Goal: Information Seeking & Learning: Learn about a topic

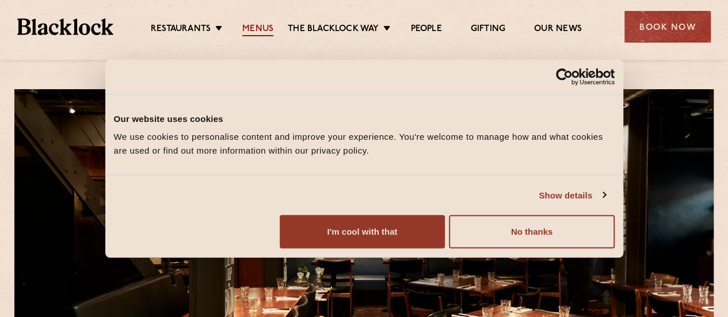
click at [261, 25] on link "Menus" at bounding box center [257, 30] width 31 height 13
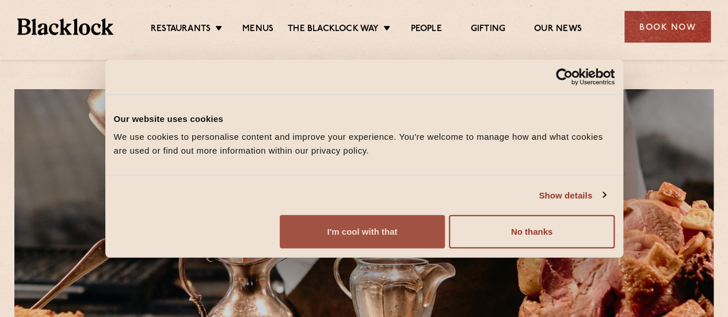
click at [445, 227] on button "I'm cool with that" at bounding box center [362, 231] width 165 height 33
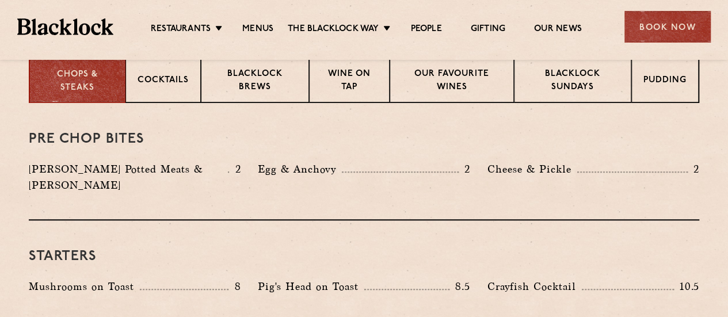
scroll to position [463, 0]
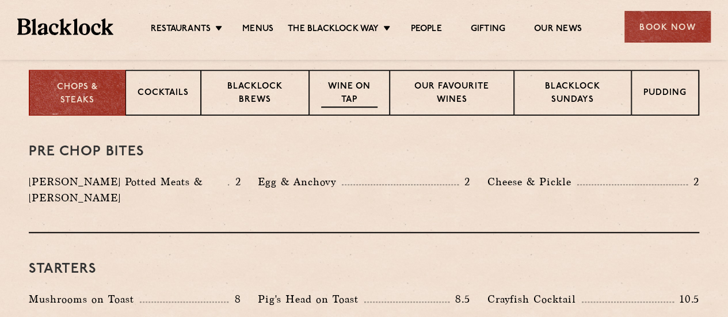
click at [339, 91] on p "Wine on Tap" at bounding box center [349, 94] width 56 height 27
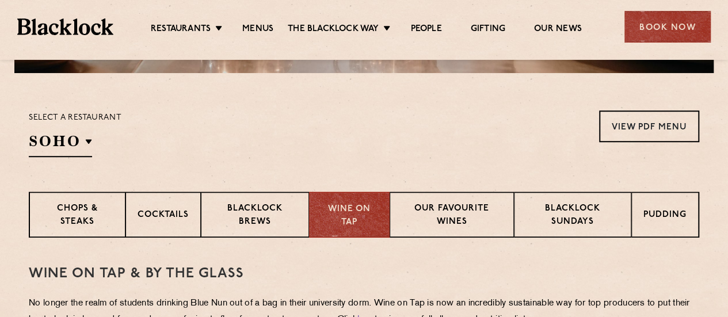
scroll to position [342, 0]
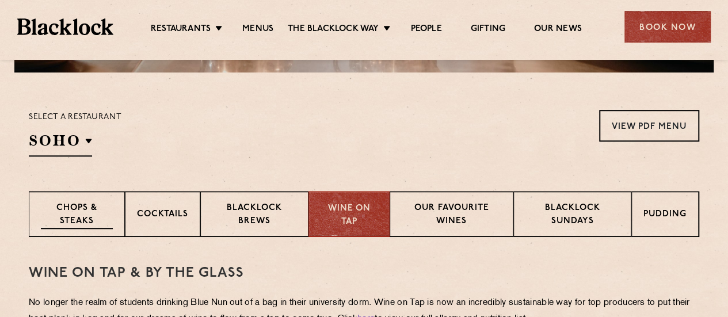
click at [75, 215] on p "Chops & Steaks" at bounding box center [77, 215] width 72 height 27
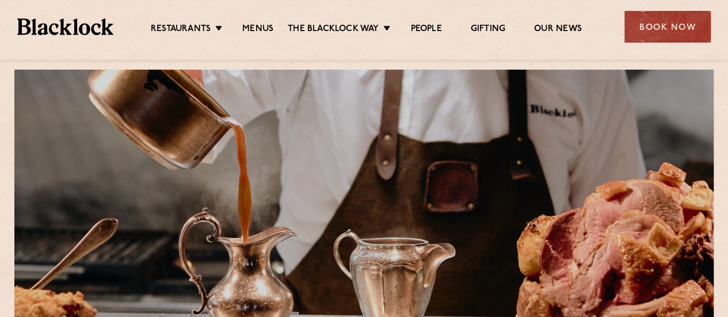
scroll to position [0, 0]
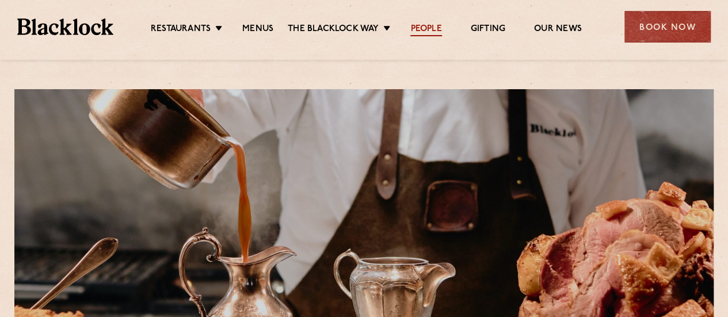
click at [432, 28] on link "People" at bounding box center [425, 30] width 31 height 13
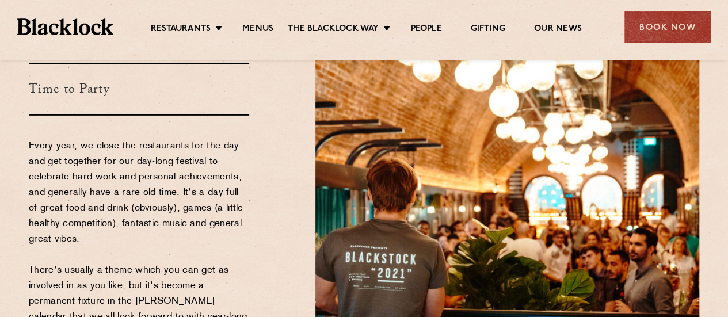
scroll to position [1750, 0]
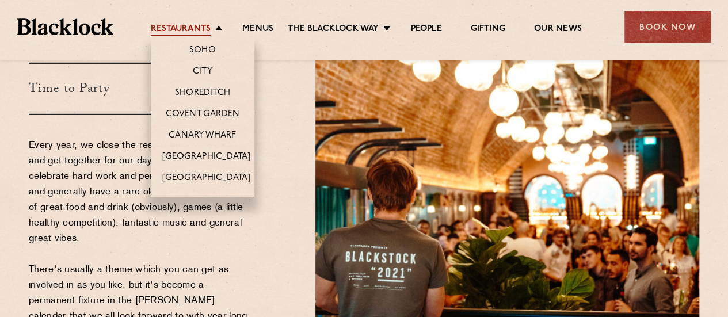
click at [190, 32] on link "Restaurants" at bounding box center [181, 30] width 60 height 13
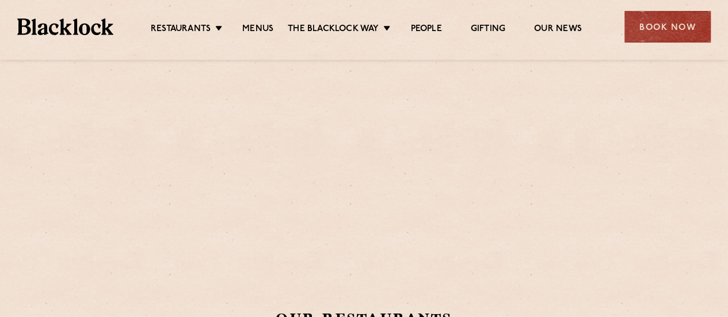
scroll to position [144, 0]
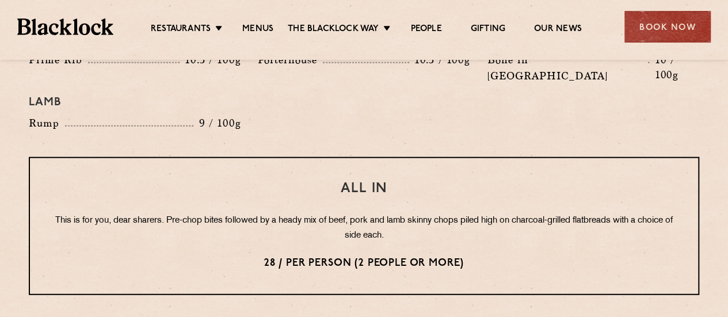
scroll to position [1387, 0]
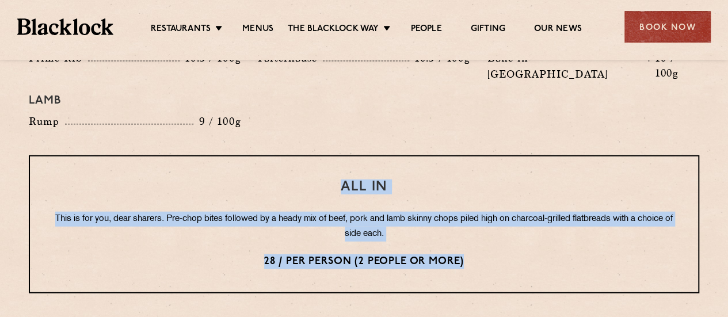
drag, startPoint x: 487, startPoint y: 232, endPoint x: 81, endPoint y: 149, distance: 414.4
click at [81, 155] on div "All In This is for you, dear sharers. Pre-chop bites followed by a heady mix of…" at bounding box center [364, 224] width 671 height 138
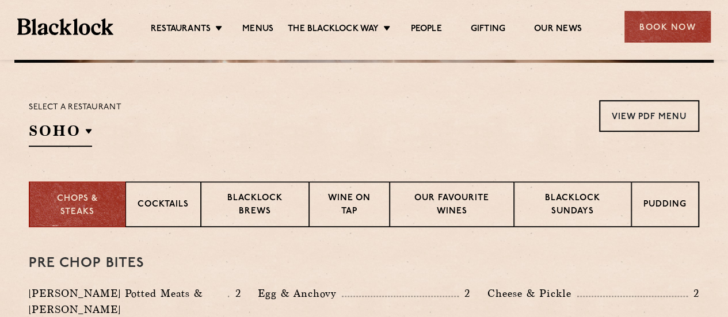
scroll to position [373, 0]
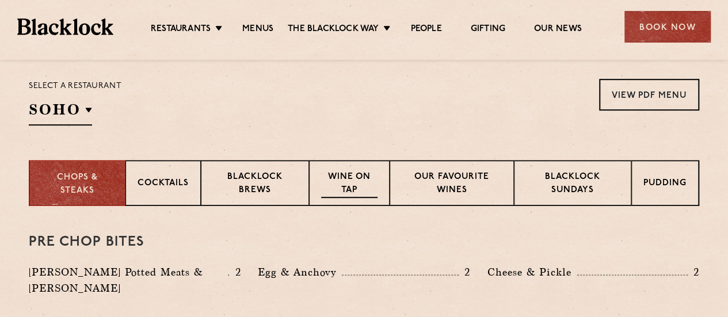
click at [348, 193] on p "Wine on Tap" at bounding box center [349, 184] width 56 height 27
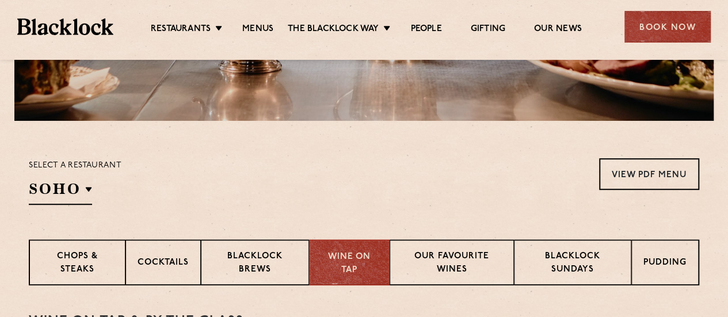
scroll to position [296, 0]
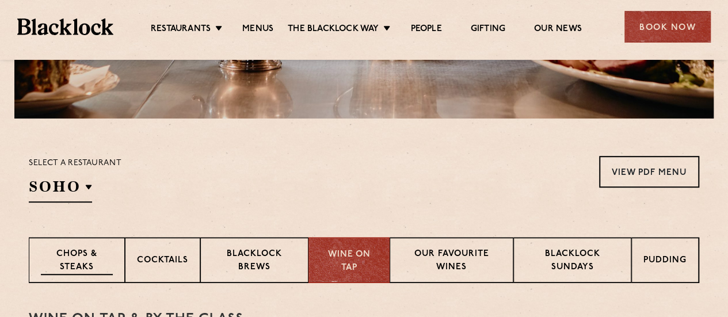
click at [79, 255] on p "Chops & Steaks" at bounding box center [77, 261] width 72 height 27
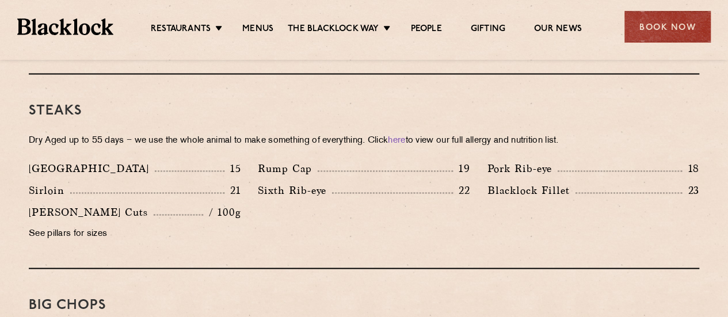
scroll to position [1058, 0]
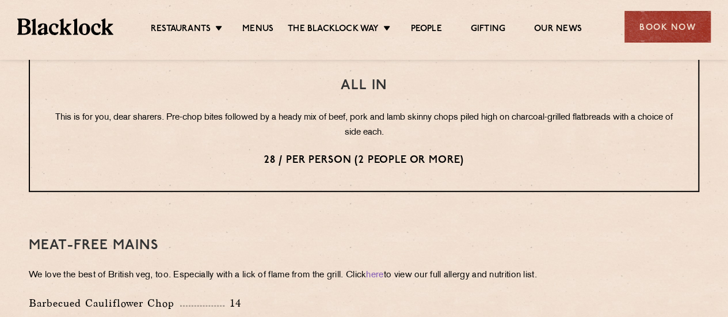
click at [348, 222] on div "Meat-Free mains We love the best of British veg, too. Especially with a lick of…" at bounding box center [364, 274] width 671 height 129
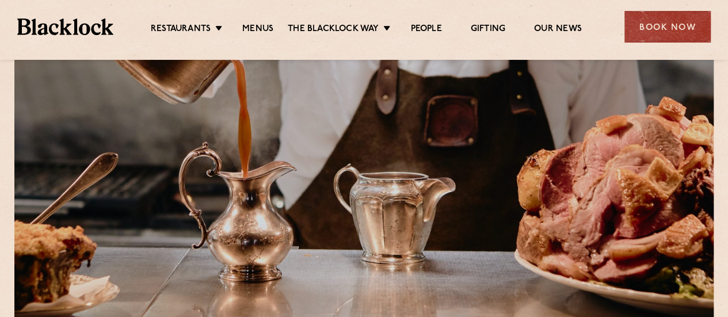
scroll to position [291, 0]
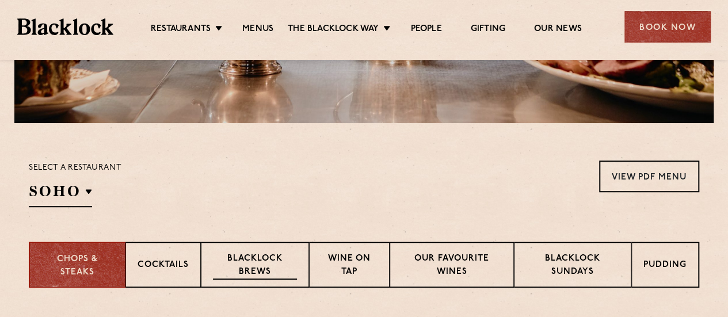
click at [271, 261] on p "Blacklock Brews" at bounding box center [255, 266] width 84 height 27
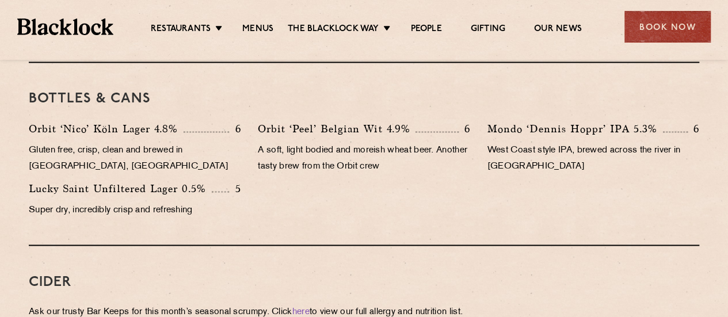
scroll to position [923, 0]
